Goal: Task Accomplishment & Management: Manage account settings

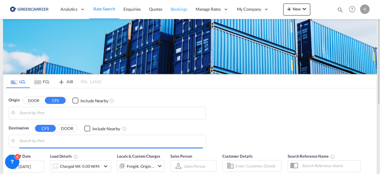
click at [179, 8] on span "Bookings" at bounding box center [179, 9] width 17 height 5
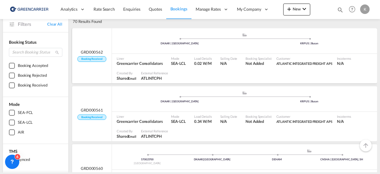
scroll to position [33, 0]
click at [142, 98] on ul ".a{fill:#aaa8ad;} .a{fill:#aaa8ad;} DKAAR | [GEOGRAPHIC_DATA] KRPUS | [GEOGRAPH…" at bounding box center [244, 97] width 259 height 3
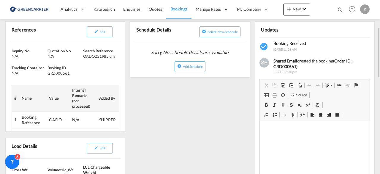
scroll to position [94, 0]
click at [104, 34] on button "Edit" at bounding box center [100, 31] width 26 height 11
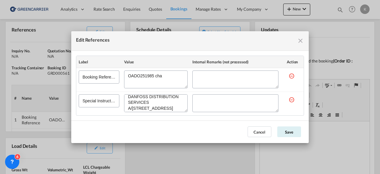
scroll to position [40, 0]
drag, startPoint x: 127, startPoint y: 99, endPoint x: 176, endPoint y: 118, distance: 52.2
click at [176, 118] on md-dialog-content "Label Value Internal Remarks (not processed) Action Booking Reference Special I…" at bounding box center [189, 85] width 237 height 69
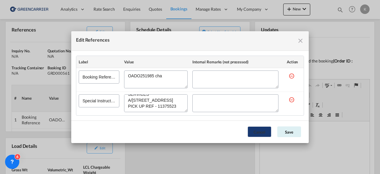
click at [264, 128] on button "Cancel" at bounding box center [260, 131] width 24 height 11
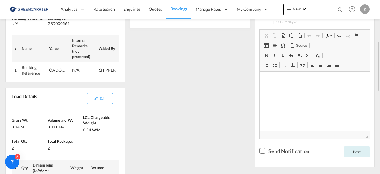
scroll to position [143, 0]
click at [99, 98] on button "Edit" at bounding box center [100, 98] width 26 height 11
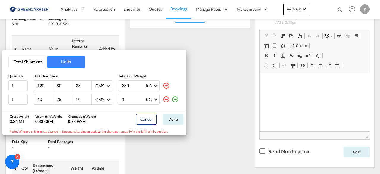
click at [223, 100] on div "Total Shipment Units Quantity Unit Dimension Total Unit Weight 1 120 80 33 CMS …" at bounding box center [190, 87] width 380 height 174
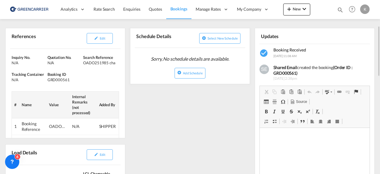
scroll to position [87, 0]
click at [60, 79] on div "GRD000561" at bounding box center [64, 79] width 34 height 5
drag, startPoint x: 84, startPoint y: 62, endPoint x: 116, endPoint y: 64, distance: 32.1
click at [116, 64] on div "OADO251985 cha" at bounding box center [100, 62] width 34 height 5
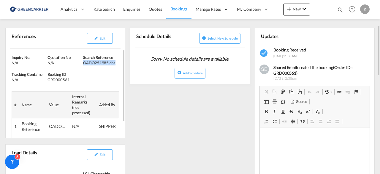
copy div "OADO251985 cha"
click at [105, 34] on button "Edit" at bounding box center [100, 38] width 26 height 11
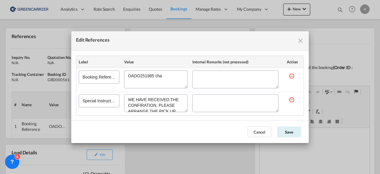
scroll to position [40, 0]
drag, startPoint x: 128, startPoint y: 98, endPoint x: 195, endPoint y: 124, distance: 71.9
click at [195, 124] on md-dialog "Edit References Label Value Internal Remarks (not processed) Action Booking Ref…" at bounding box center [189, 87] width 237 height 112
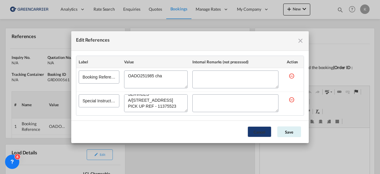
click at [263, 128] on button "Cancel" at bounding box center [260, 131] width 24 height 11
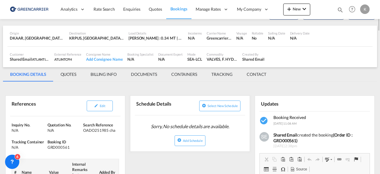
scroll to position [0, 0]
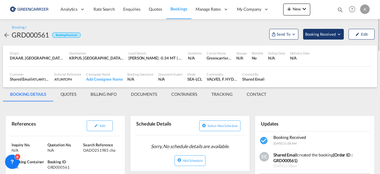
click at [313, 37] on button "Booking Received" at bounding box center [323, 34] width 41 height 11
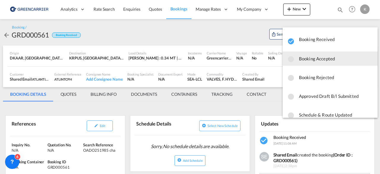
click at [317, 58] on span "Booking Accepted" at bounding box center [336, 58] width 74 height 11
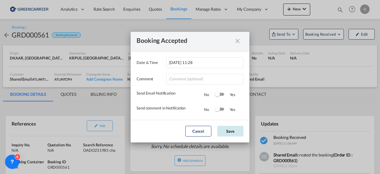
click at [229, 131] on button "Save" at bounding box center [230, 131] width 26 height 11
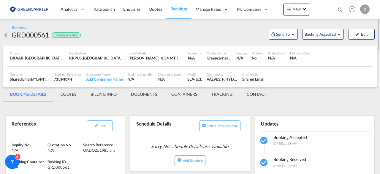
click at [5, 34] on md-icon "icon-arrow-left" at bounding box center [6, 34] width 7 height 7
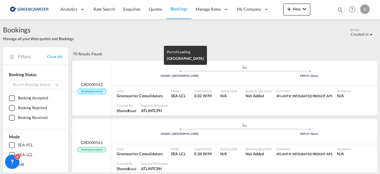
click at [117, 77] on div "DKAAR | [GEOGRAPHIC_DATA]" at bounding box center [180, 76] width 130 height 4
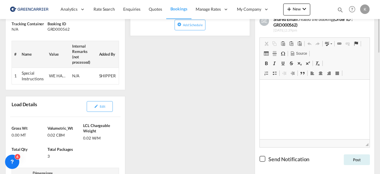
scroll to position [62, 0]
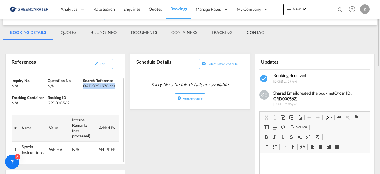
drag, startPoint x: 83, startPoint y: 85, endPoint x: 117, endPoint y: 86, distance: 33.9
click at [117, 86] on div "OADO251970 cha" at bounding box center [100, 85] width 34 height 5
copy div "OADO251970 cha"
click at [89, 63] on button "Edit" at bounding box center [100, 63] width 26 height 11
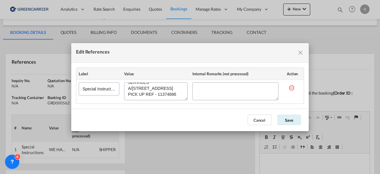
scroll to position [40, 0]
drag, startPoint x: 128, startPoint y: 86, endPoint x: 195, endPoint y: 114, distance: 73.0
click at [195, 114] on md-dialog "Edit References Label Value Internal Remarks (not processed) Action Special Ins…" at bounding box center [189, 87] width 237 height 88
click at [251, 121] on button "Cancel" at bounding box center [260, 119] width 24 height 11
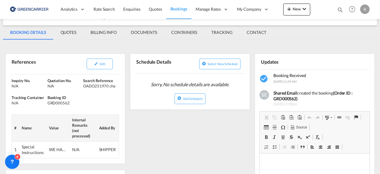
scroll to position [0, 0]
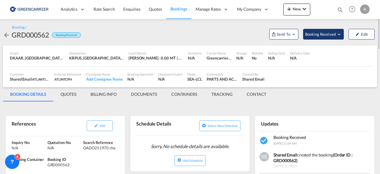
click at [335, 29] on button "Booking Received" at bounding box center [323, 34] width 41 height 11
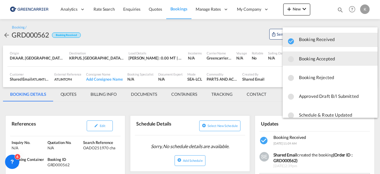
click at [329, 56] on span "Booking Accepted" at bounding box center [336, 58] width 74 height 11
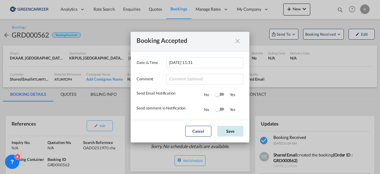
click at [226, 133] on button "Save" at bounding box center [230, 131] width 26 height 11
